Goal: Navigation & Orientation: Understand site structure

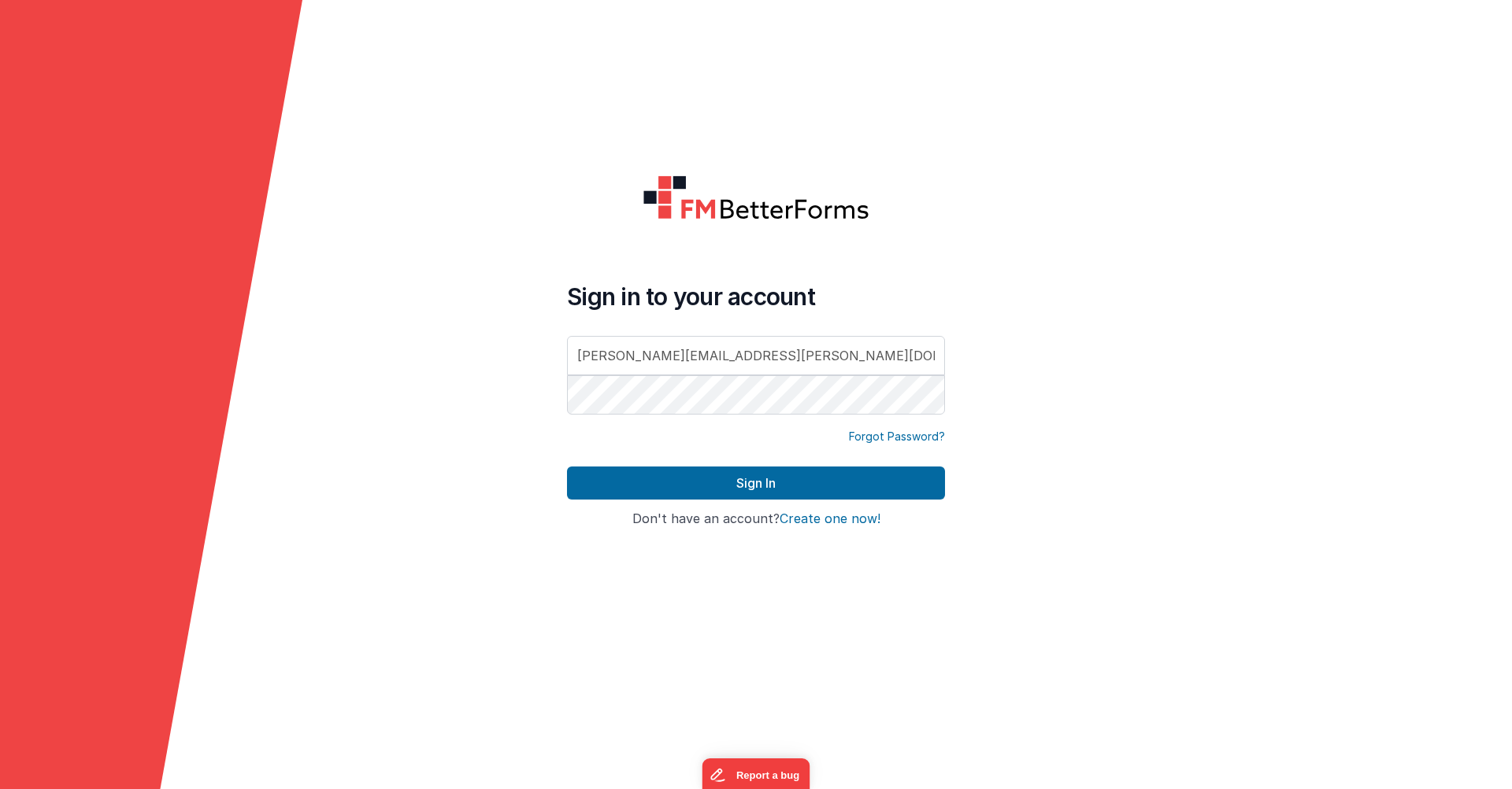
type input "[PERSON_NAME][EMAIL_ADDRESS][PERSON_NAME][DOMAIN_NAME]"
click at [756, 483] on button "Sign In" at bounding box center [756, 482] width 378 height 33
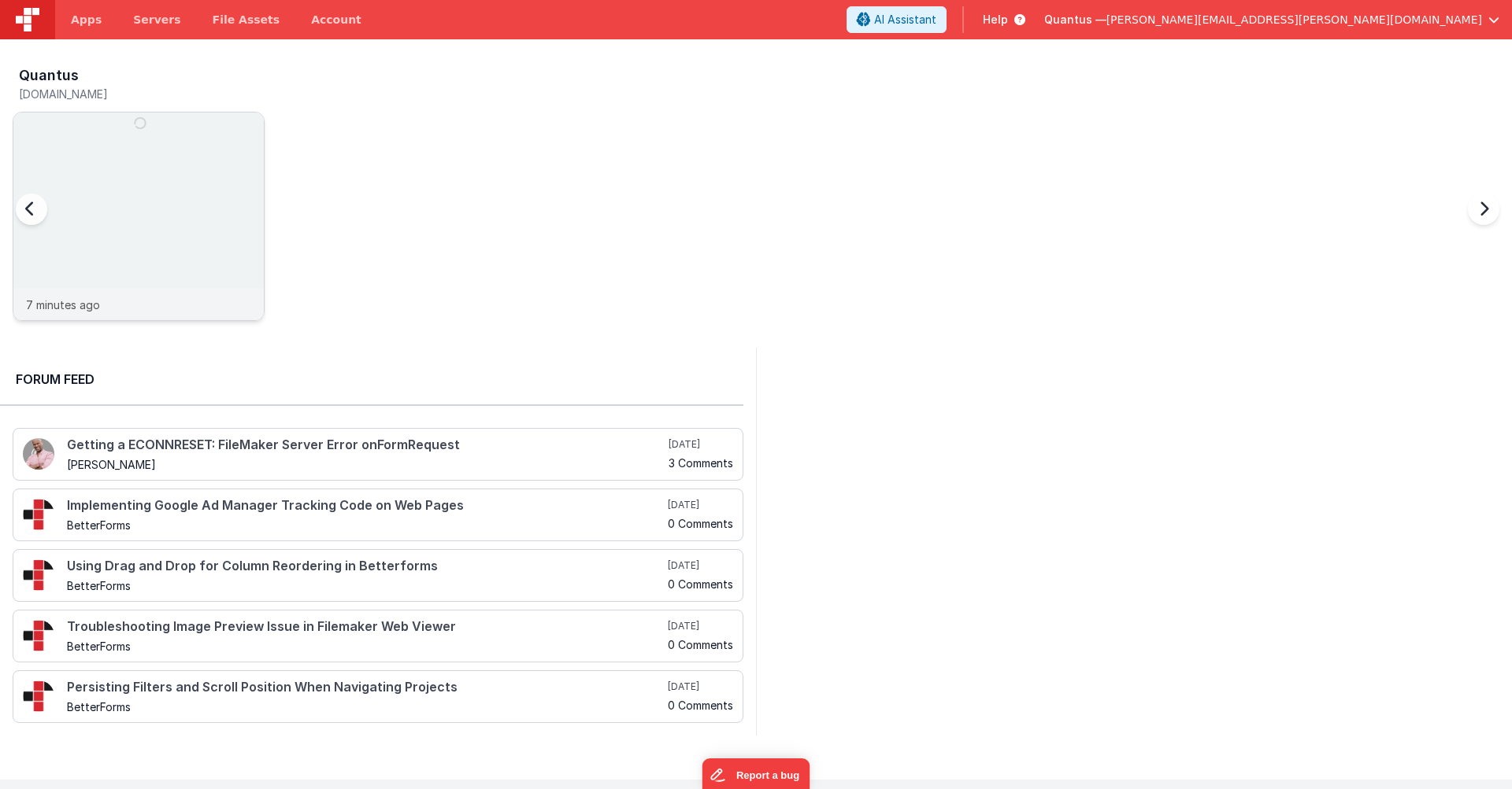
click at [146, 143] on img at bounding box center [139, 237] width 250 height 250
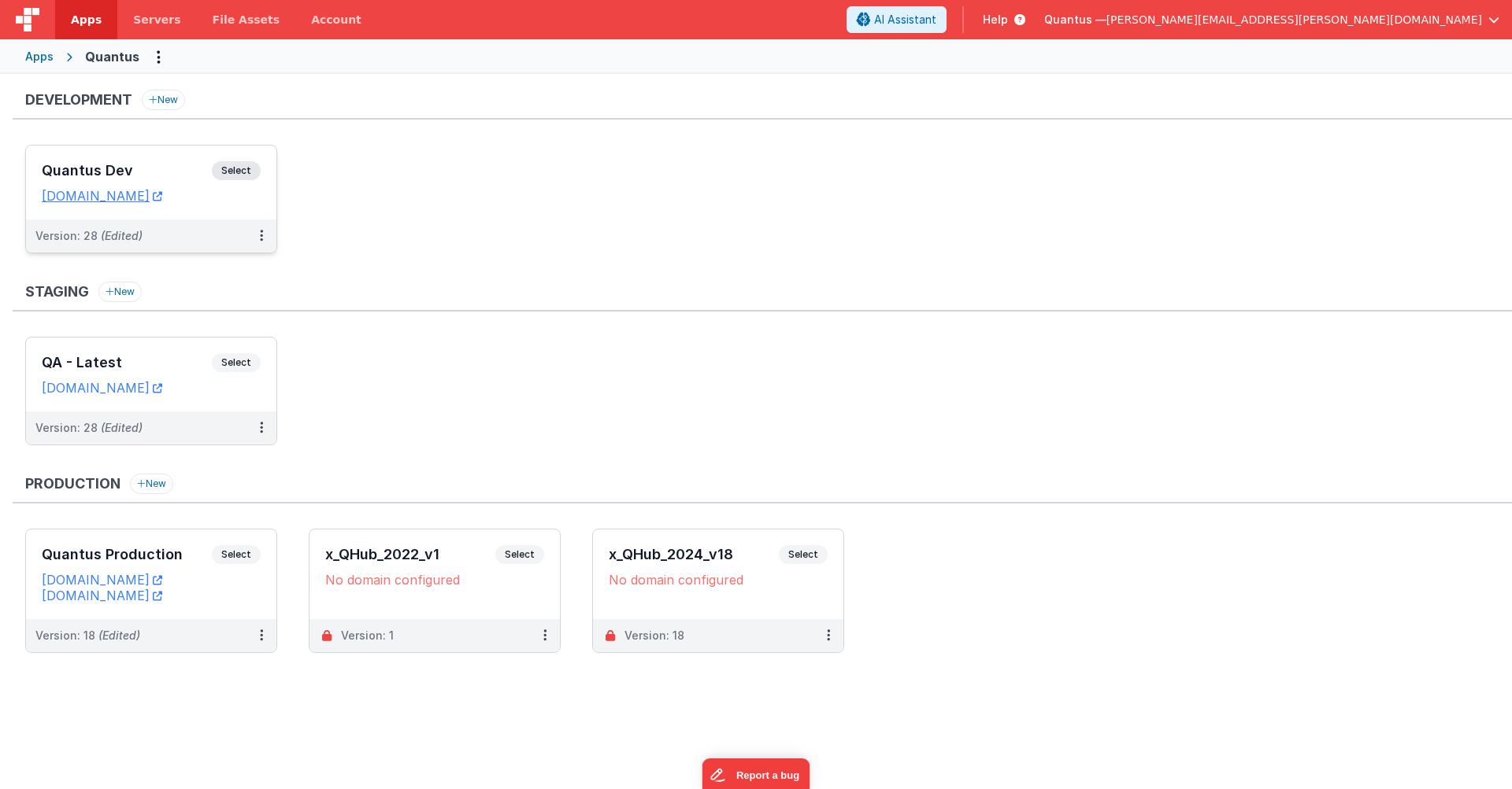
click at [158, 164] on h3 "Quantus Dev" at bounding box center [126, 171] width 170 height 16
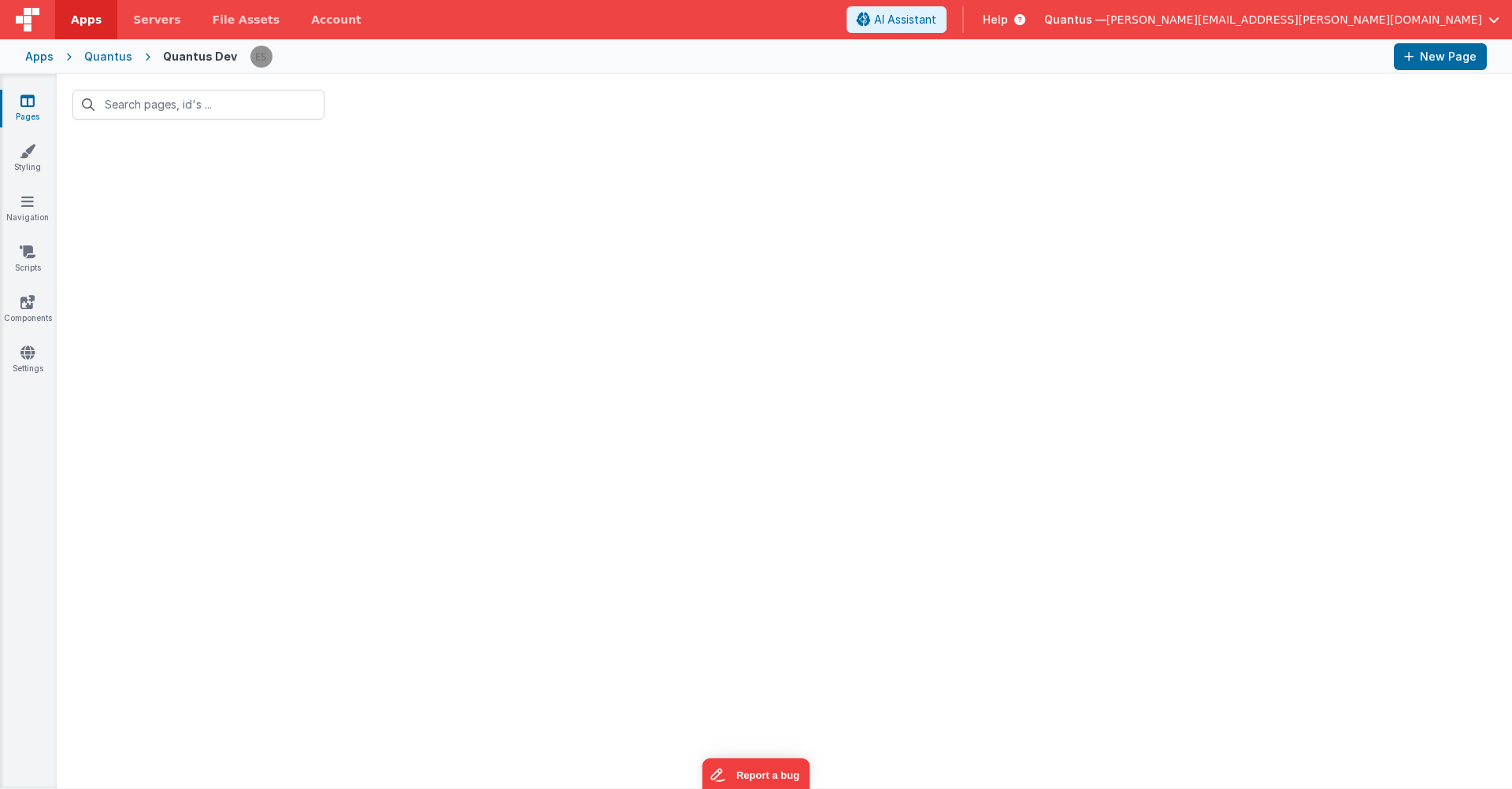
click at [466, 348] on div at bounding box center [783, 461] width 1455 height 653
click at [22, 164] on link "Styling" at bounding box center [27, 159] width 57 height 31
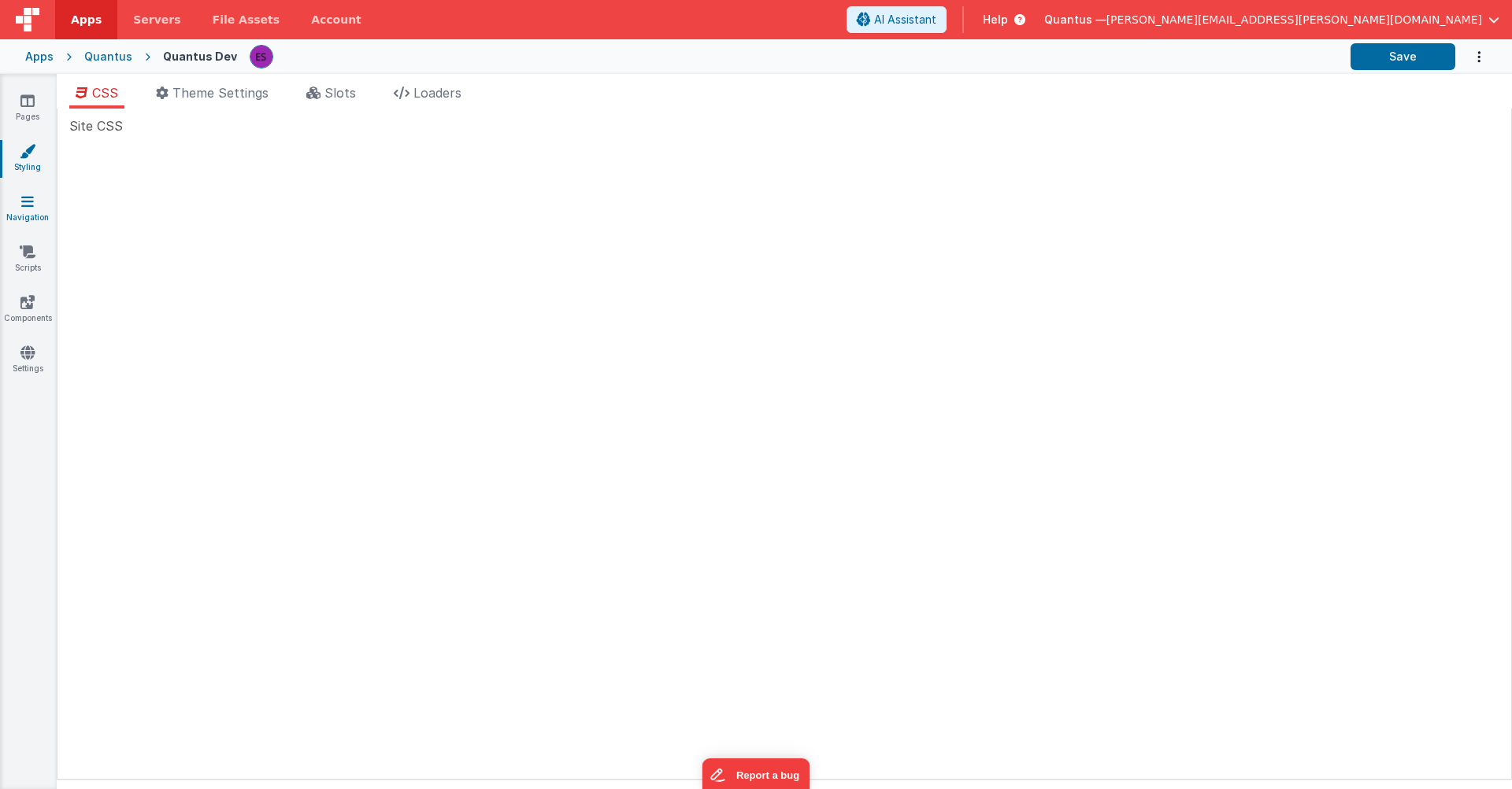
click at [29, 203] on icon at bounding box center [27, 201] width 13 height 16
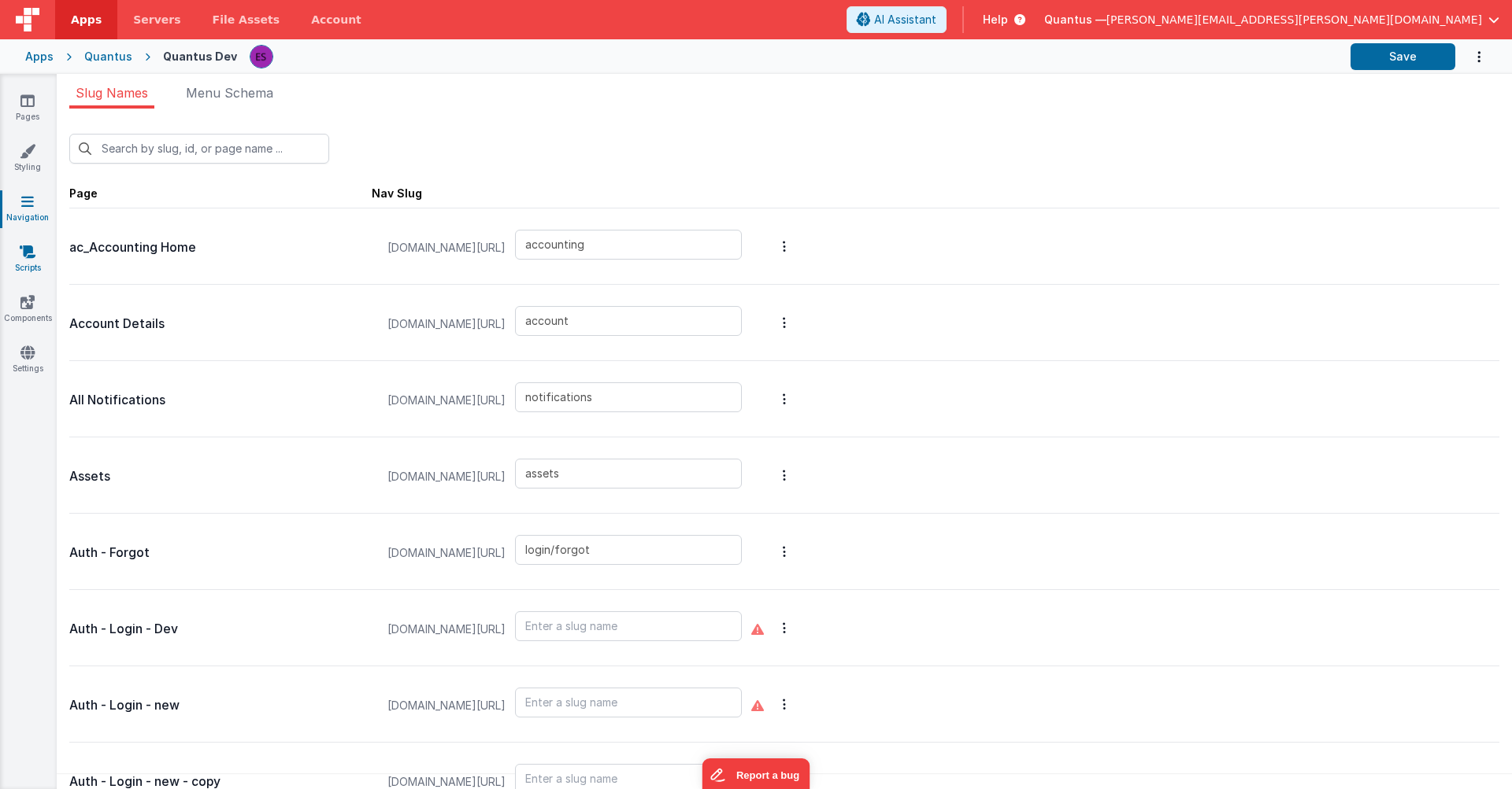
click at [22, 253] on icon at bounding box center [27, 252] width 16 height 16
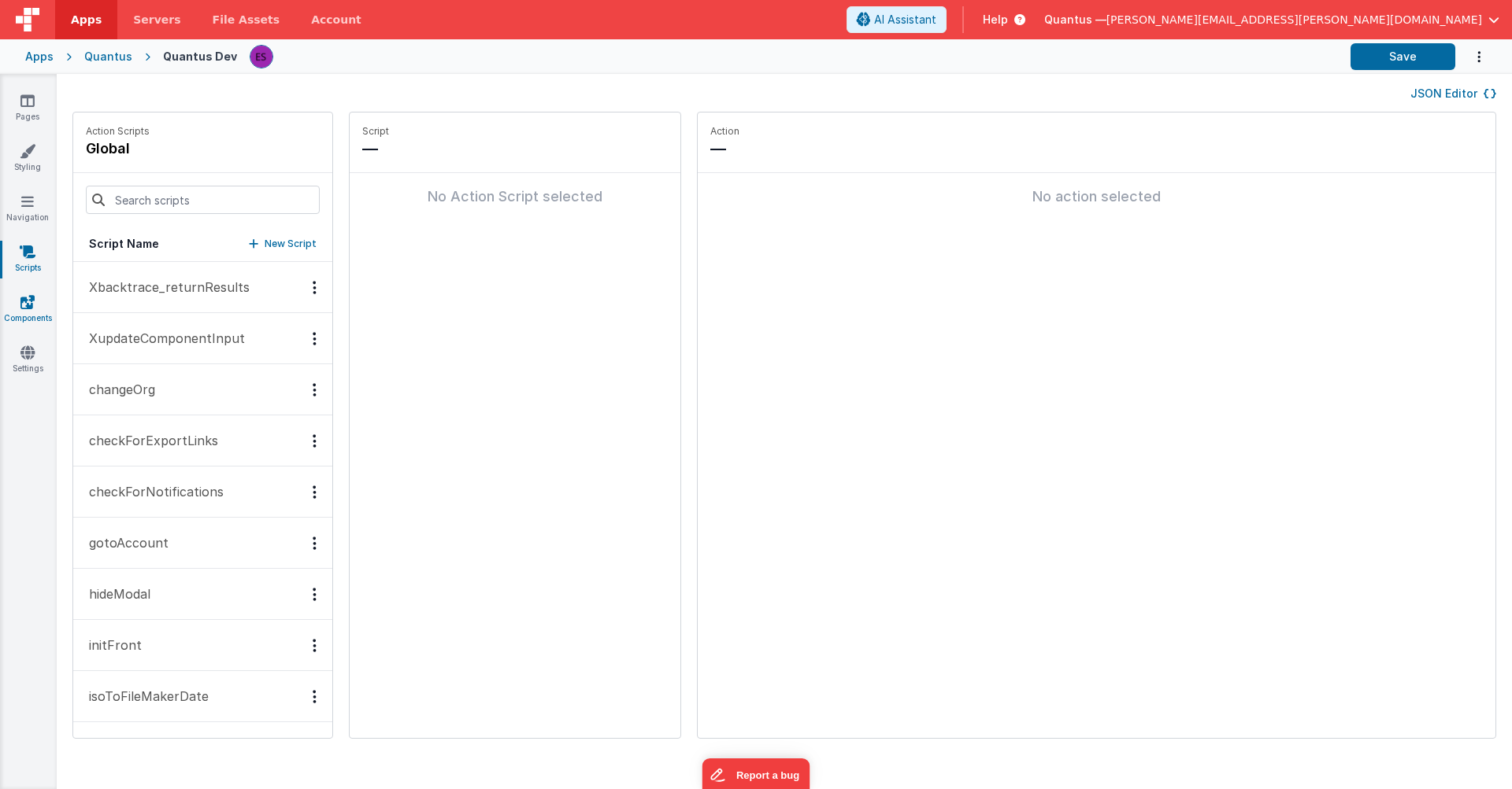
click at [27, 310] on link "Components" at bounding box center [27, 309] width 57 height 31
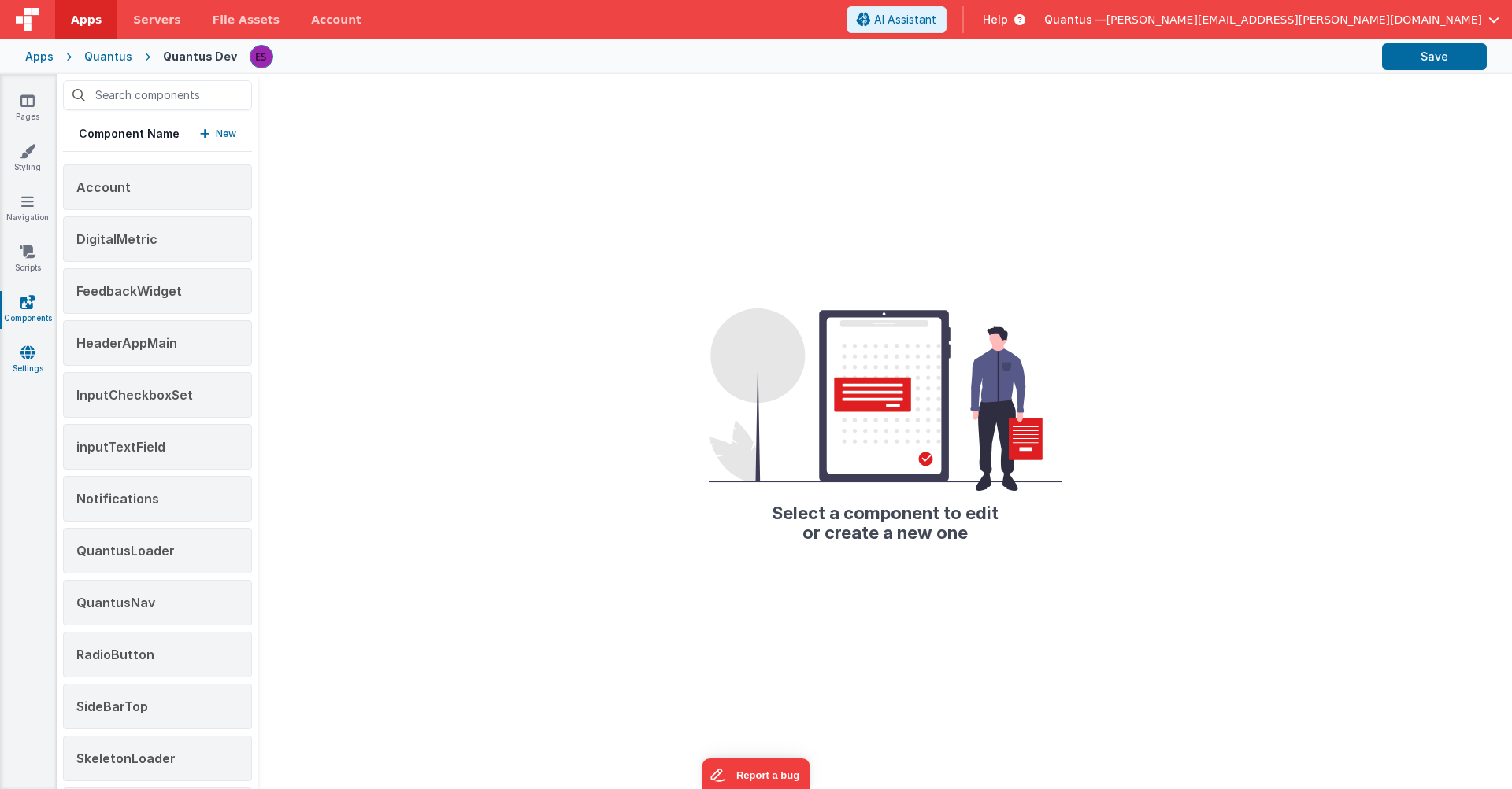
click at [18, 362] on link "Settings" at bounding box center [27, 360] width 57 height 31
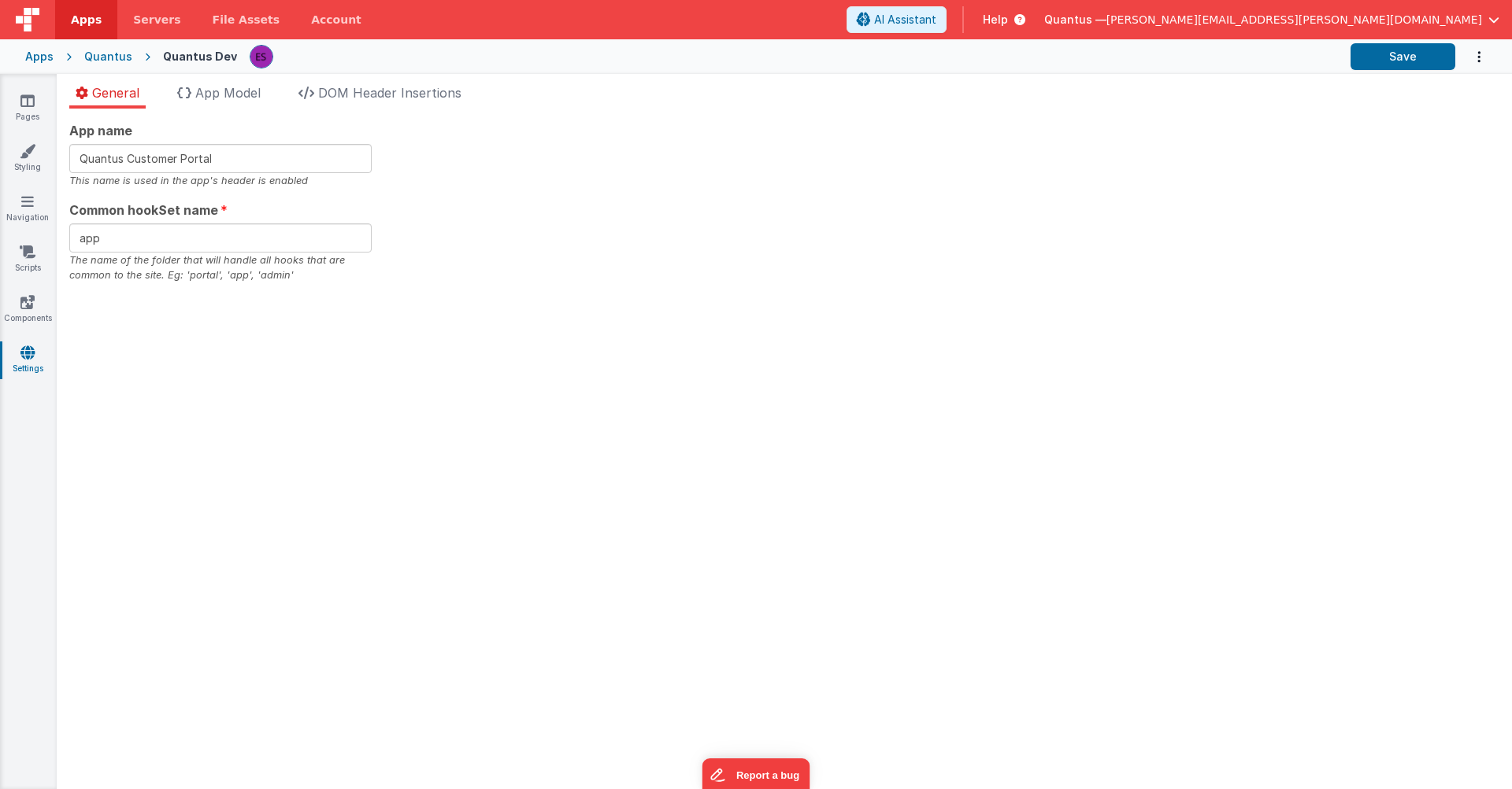
click at [20, 292] on div "Pages Styling Navigation Scripts Components Settings" at bounding box center [28, 432] width 57 height 716
click at [25, 304] on icon at bounding box center [27, 302] width 14 height 16
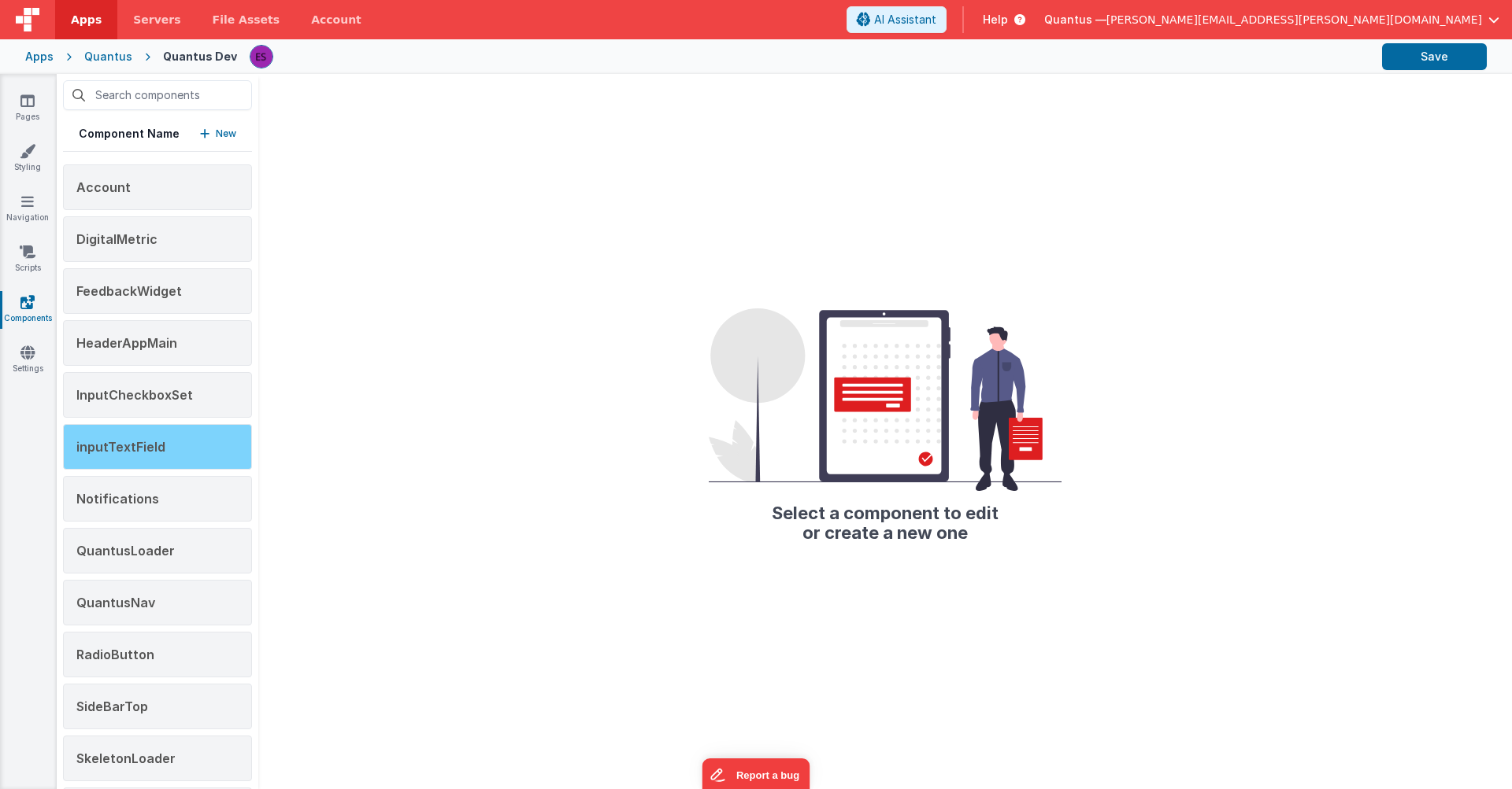
click at [86, 431] on div "inputTextField" at bounding box center [158, 447] width 189 height 46
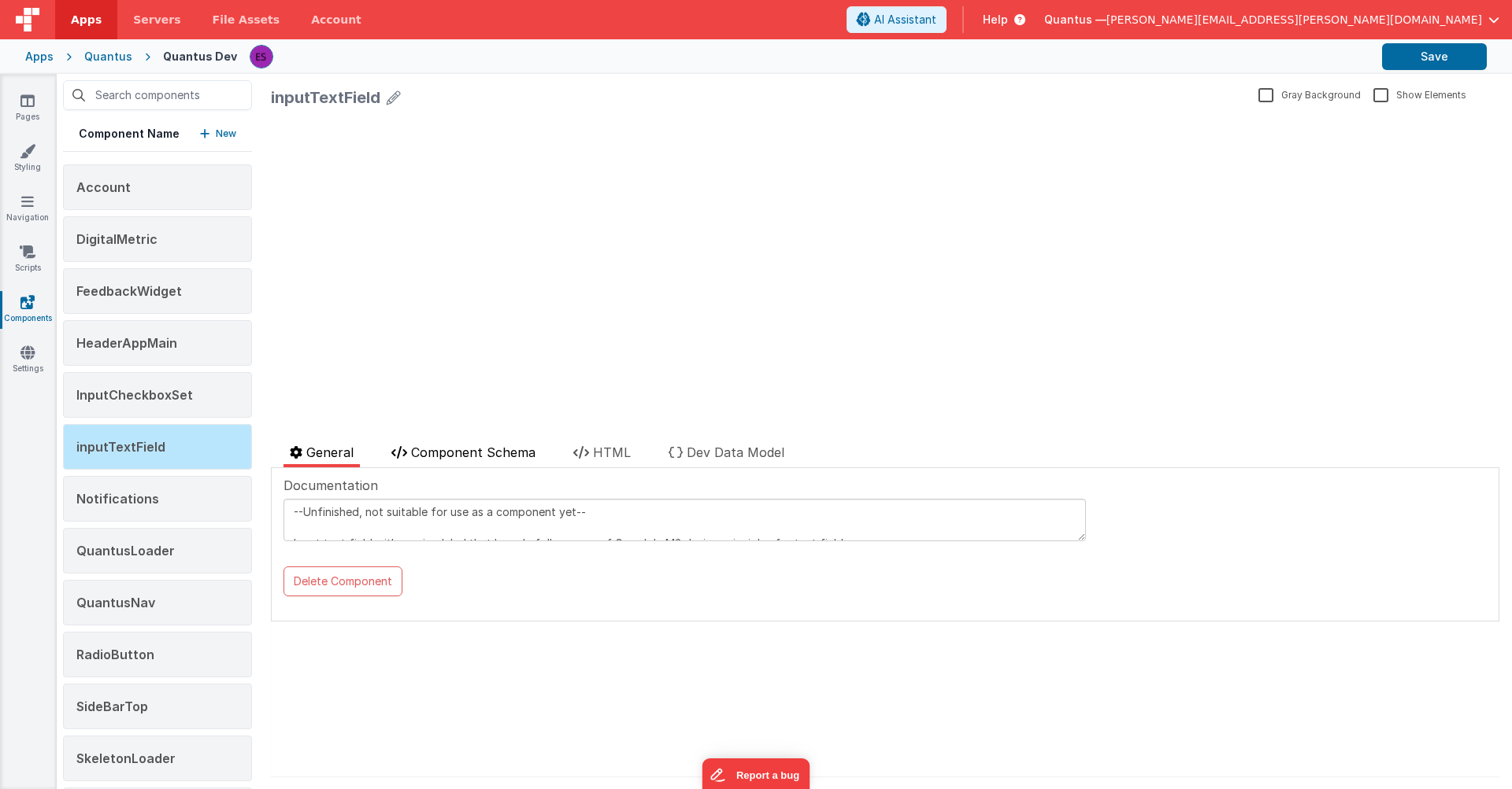
click at [423, 444] on span "Component Schema" at bounding box center [472, 452] width 124 height 16
click at [601, 448] on span "HTML" at bounding box center [611, 452] width 38 height 16
click at [331, 454] on span "General" at bounding box center [330, 452] width 47 height 16
click at [24, 112] on link "Pages" at bounding box center [27, 108] width 57 height 31
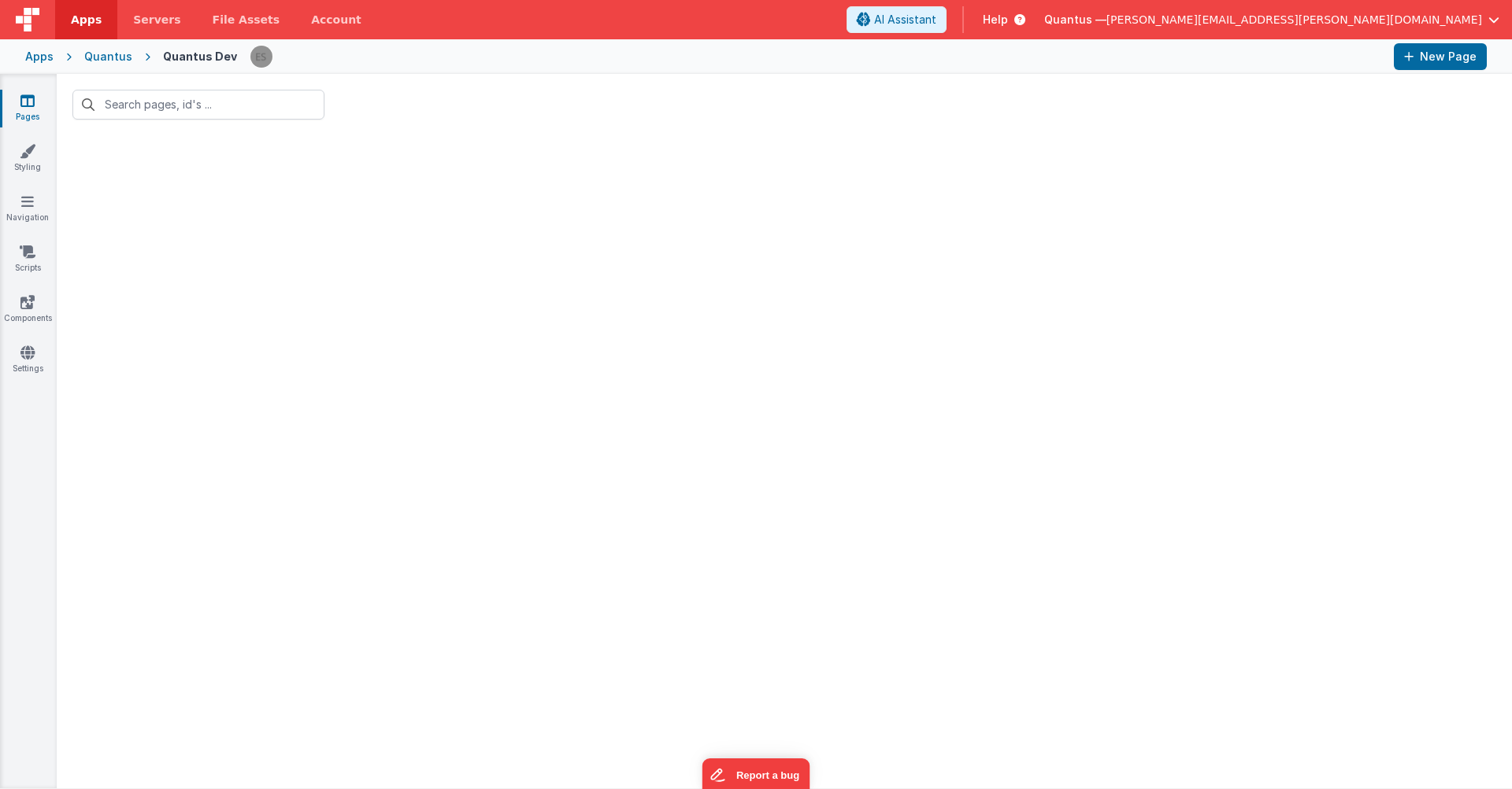
click at [336, 235] on div at bounding box center [783, 461] width 1455 height 653
